Goal: Check status

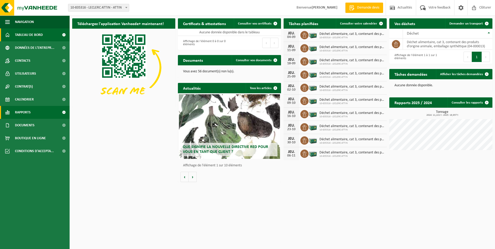
click at [31, 115] on link "Rapports" at bounding box center [35, 112] width 70 height 13
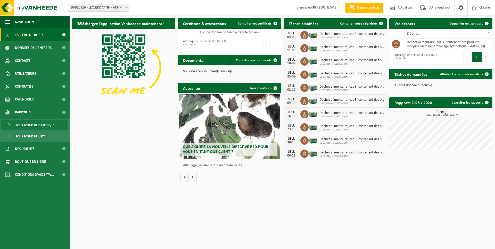
click at [54, 127] on span "Sous forme de graphique" at bounding box center [35, 125] width 38 height 10
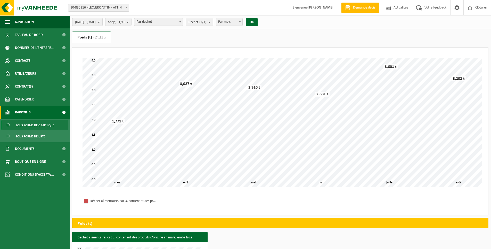
click at [103, 23] on button "2025-03-01 - 2025-08-30" at bounding box center [87, 22] width 30 height 8
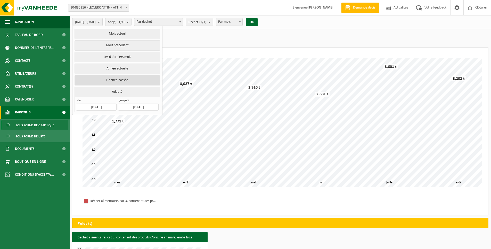
click at [137, 82] on button "L'année passée" at bounding box center [117, 80] width 85 height 10
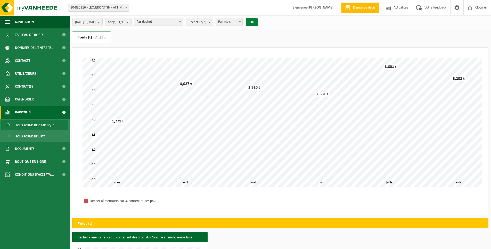
click at [258, 22] on button "OK" at bounding box center [252, 22] width 12 height 8
